Goal: Task Accomplishment & Management: Use online tool/utility

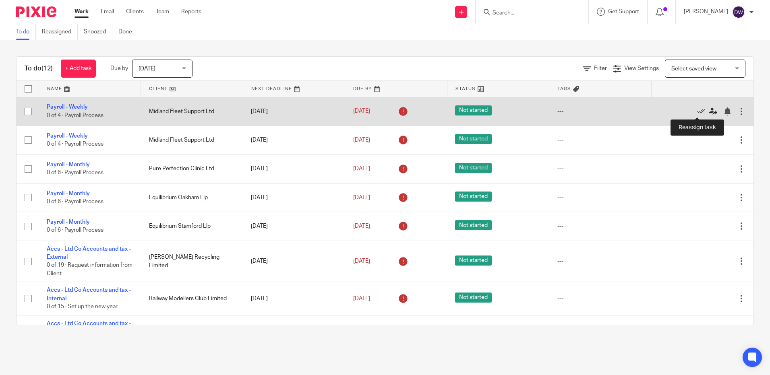
click at [709, 114] on icon at bounding box center [713, 112] width 8 height 8
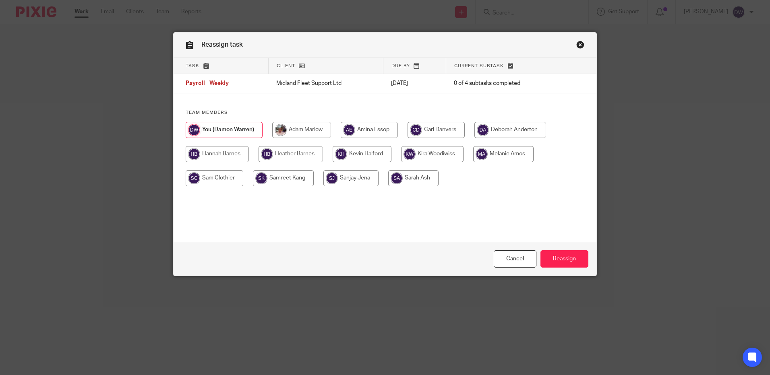
click at [498, 157] on input "radio" at bounding box center [503, 154] width 60 height 16
radio input "true"
click at [559, 258] on input "Reassign" at bounding box center [564, 258] width 48 height 17
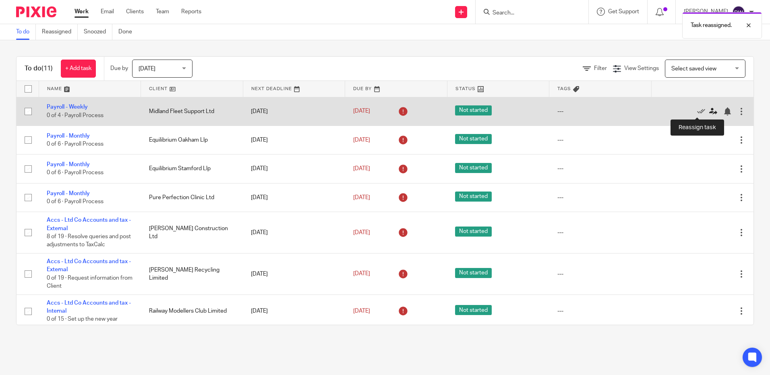
click at [709, 112] on icon at bounding box center [713, 112] width 8 height 8
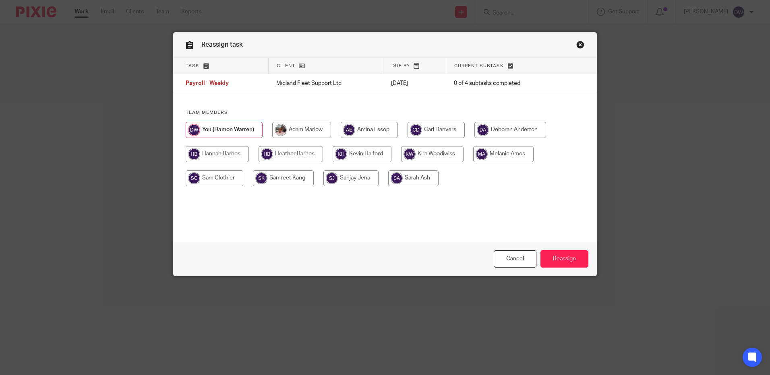
click at [498, 151] on input "radio" at bounding box center [503, 154] width 60 height 16
radio input "true"
click at [559, 261] on input "Reassign" at bounding box center [564, 258] width 48 height 17
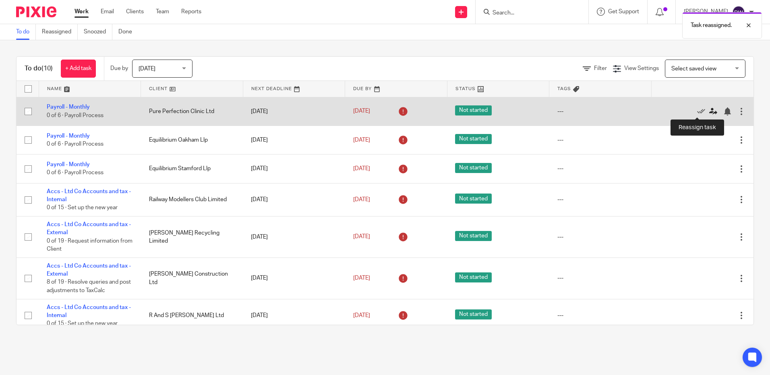
click at [709, 112] on icon at bounding box center [713, 112] width 8 height 8
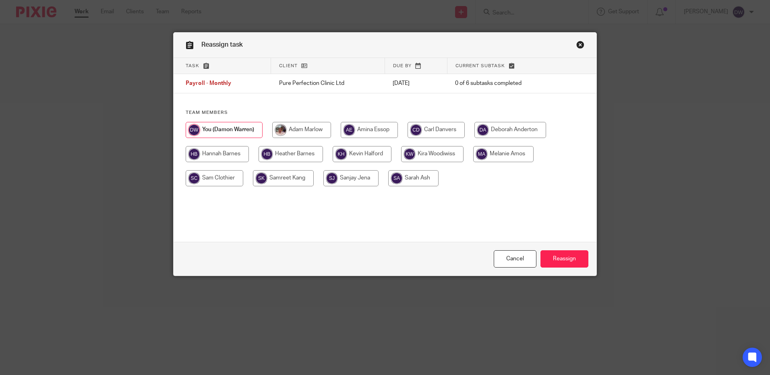
click at [488, 155] on input "radio" at bounding box center [503, 154] width 60 height 16
radio input "true"
click at [571, 263] on input "Reassign" at bounding box center [564, 258] width 48 height 17
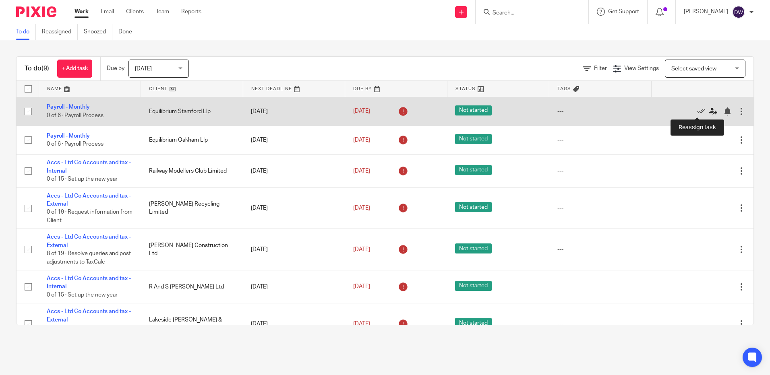
click at [709, 112] on icon at bounding box center [713, 112] width 8 height 8
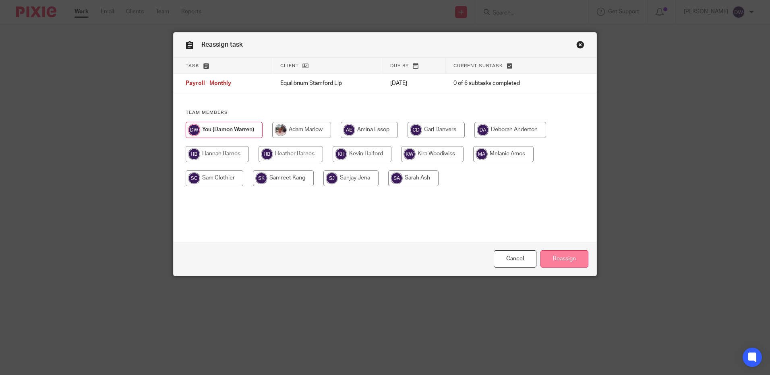
click at [562, 263] on input "Reassign" at bounding box center [564, 258] width 48 height 17
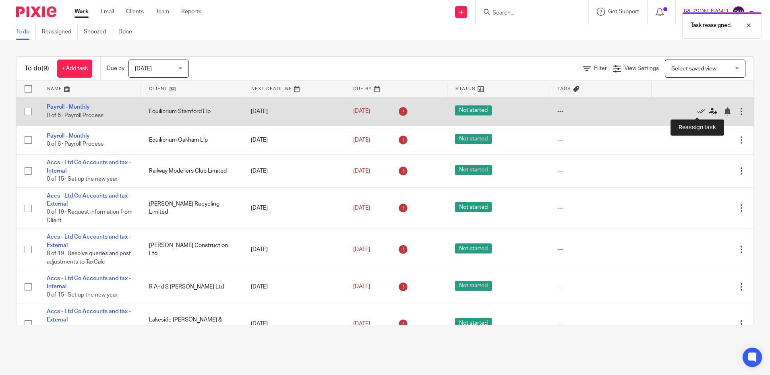
click at [709, 112] on icon at bounding box center [713, 112] width 8 height 8
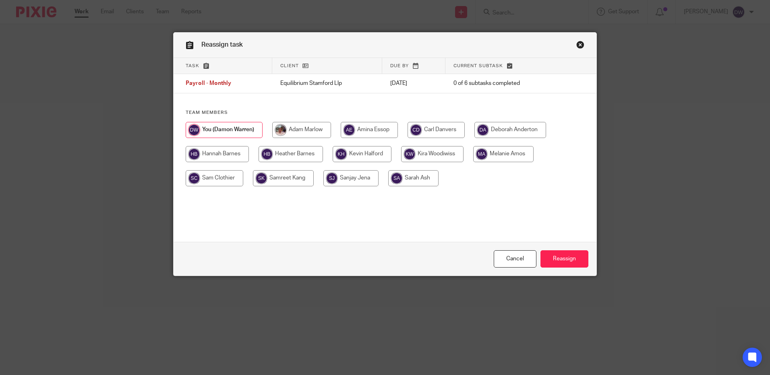
click at [504, 154] on input "radio" at bounding box center [503, 154] width 60 height 16
radio input "true"
click at [561, 260] on input "Reassign" at bounding box center [564, 258] width 48 height 17
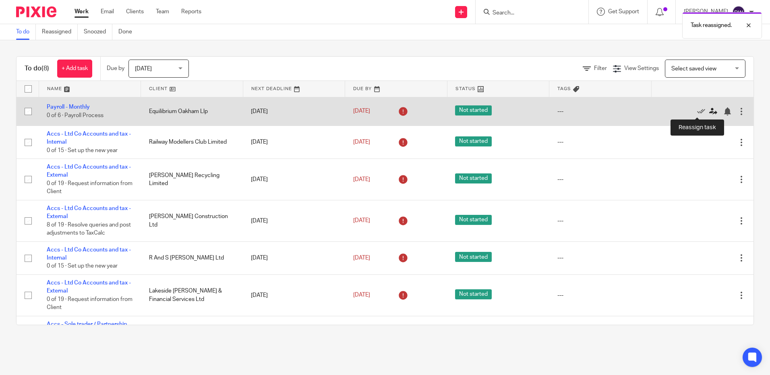
click at [709, 110] on icon at bounding box center [713, 112] width 8 height 8
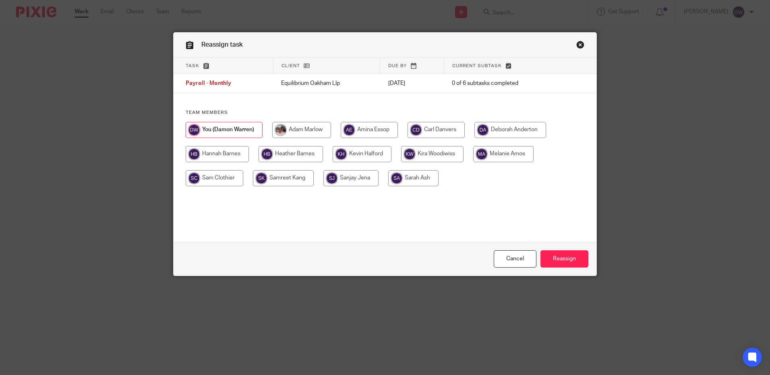
click at [515, 155] on input "radio" at bounding box center [503, 154] width 60 height 16
radio input "true"
click at [566, 261] on input "Reassign" at bounding box center [564, 258] width 48 height 17
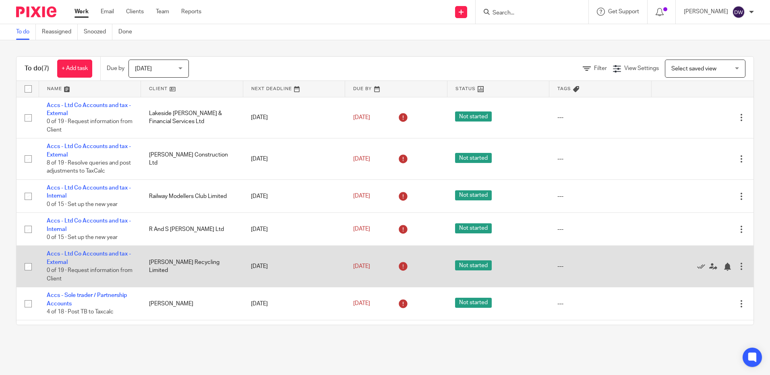
scroll to position [29, 0]
